Goal: Task Accomplishment & Management: Manage account settings

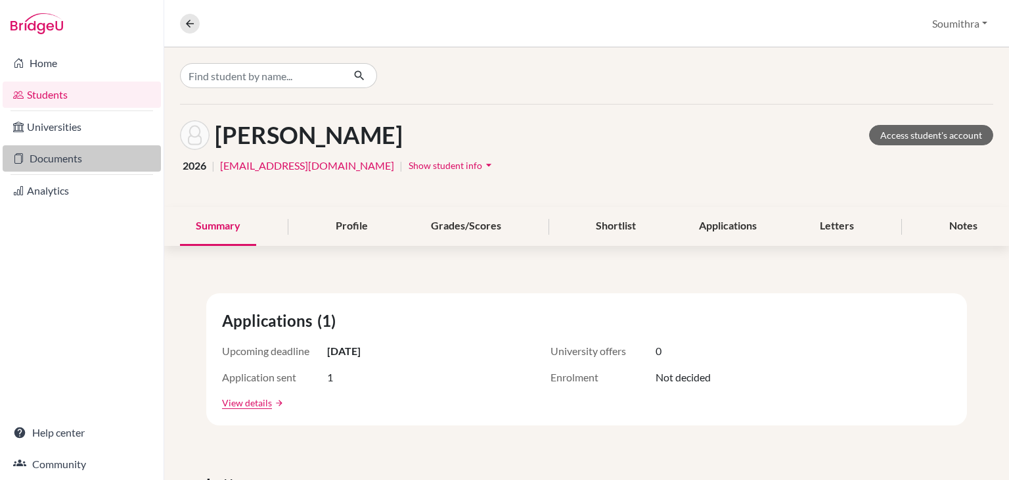
click at [83, 152] on link "Documents" at bounding box center [82, 158] width 158 height 26
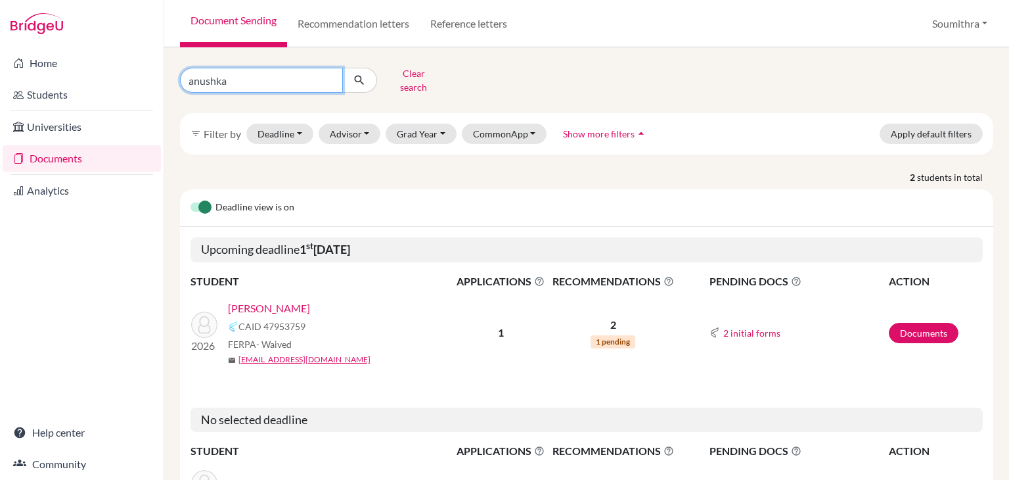
drag, startPoint x: 267, startPoint y: 76, endPoint x: 201, endPoint y: 79, distance: 65.8
click at [201, 79] on input "anushka" at bounding box center [261, 80] width 163 height 25
type input "a"
type input "kayli"
click at [360, 80] on icon "submit" at bounding box center [359, 80] width 13 height 13
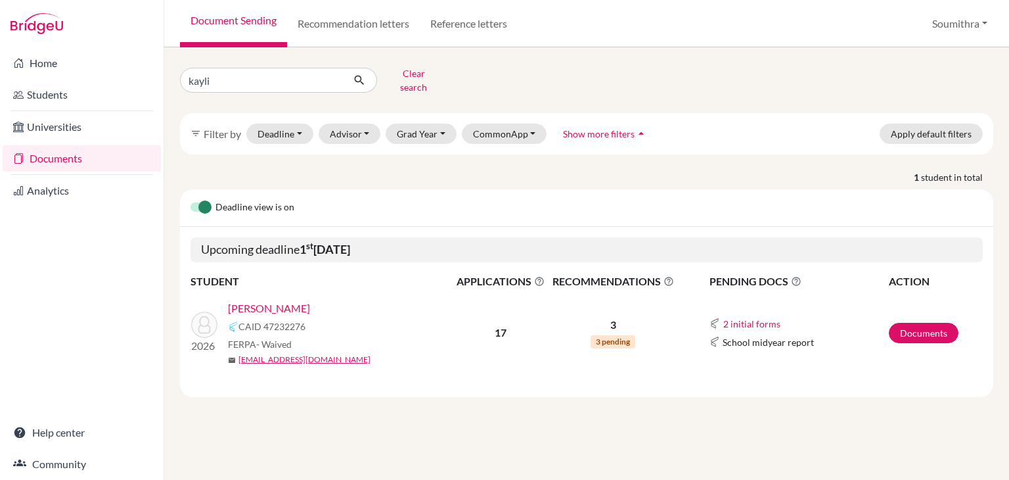
click at [298, 300] on link "Diya Maini, Kayli" at bounding box center [269, 308] width 82 height 16
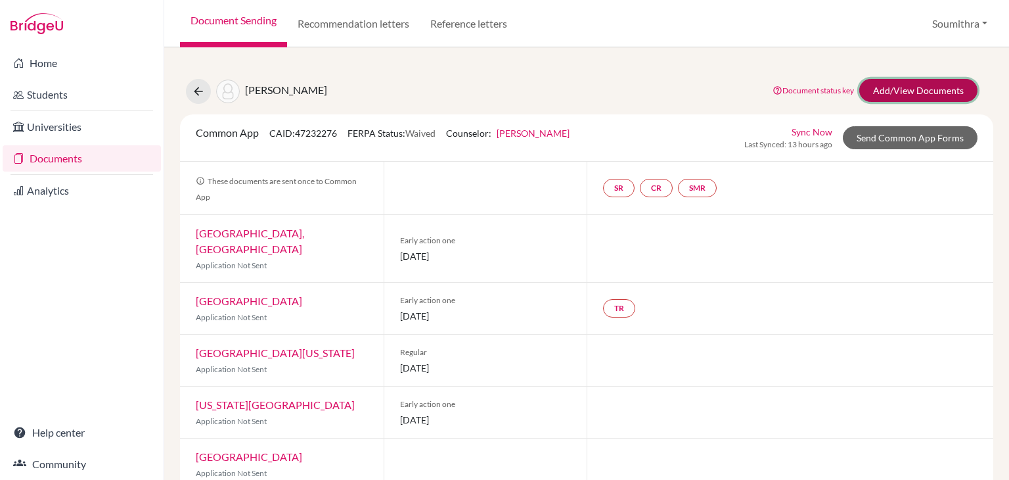
click at [907, 86] on link "Add/View Documents" at bounding box center [918, 90] width 118 height 23
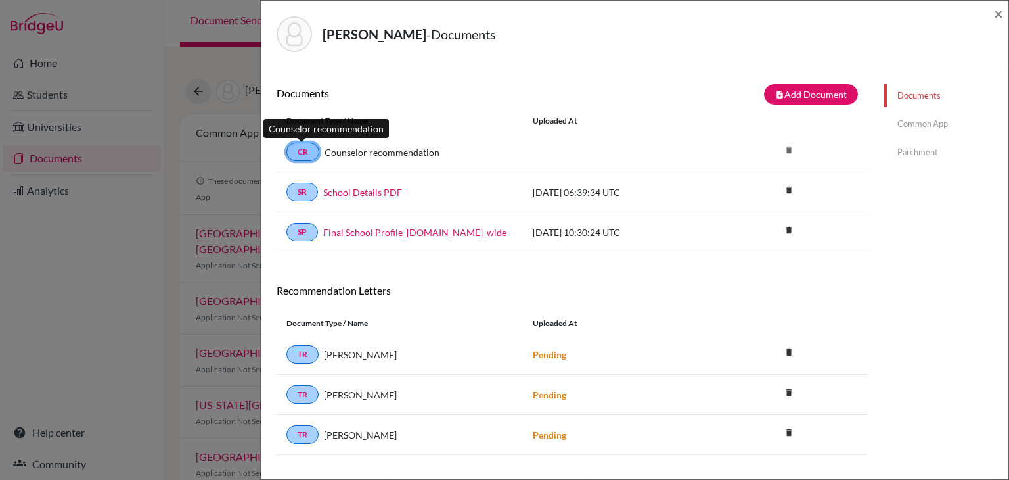
click at [307, 158] on link "CR" at bounding box center [302, 152] width 33 height 18
click at [910, 123] on link "Common App" at bounding box center [946, 123] width 124 height 23
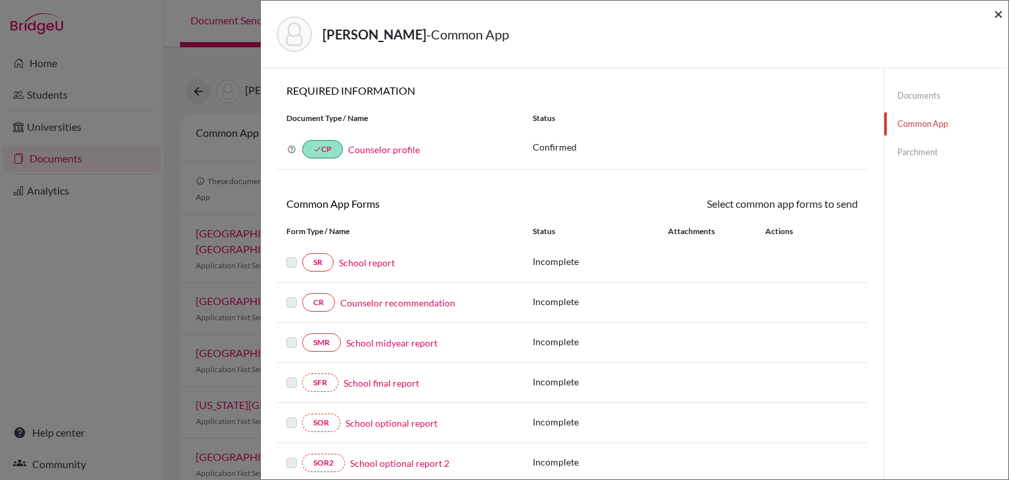
click at [1001, 16] on span "×" at bounding box center [998, 13] width 9 height 19
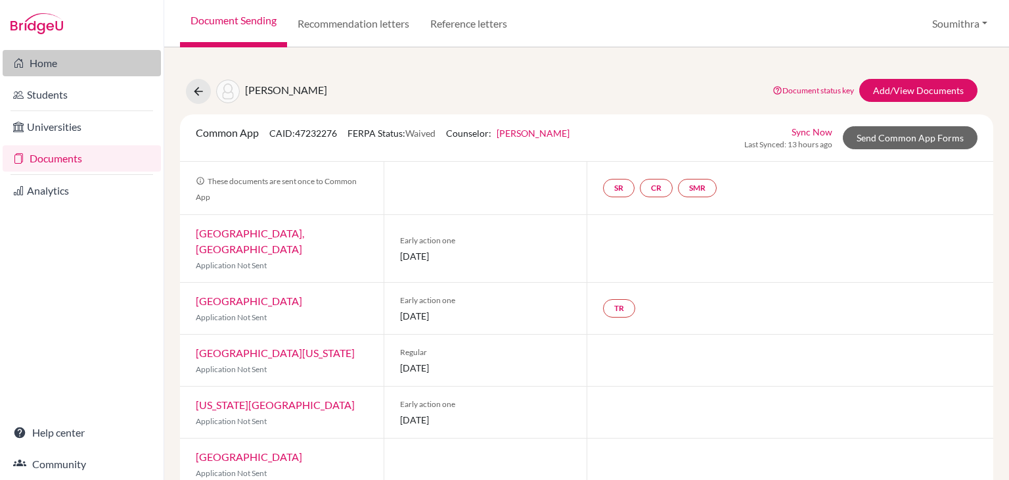
click at [51, 68] on link "Home" at bounding box center [82, 63] width 158 height 26
